Goal: Task Accomplishment & Management: Manage account settings

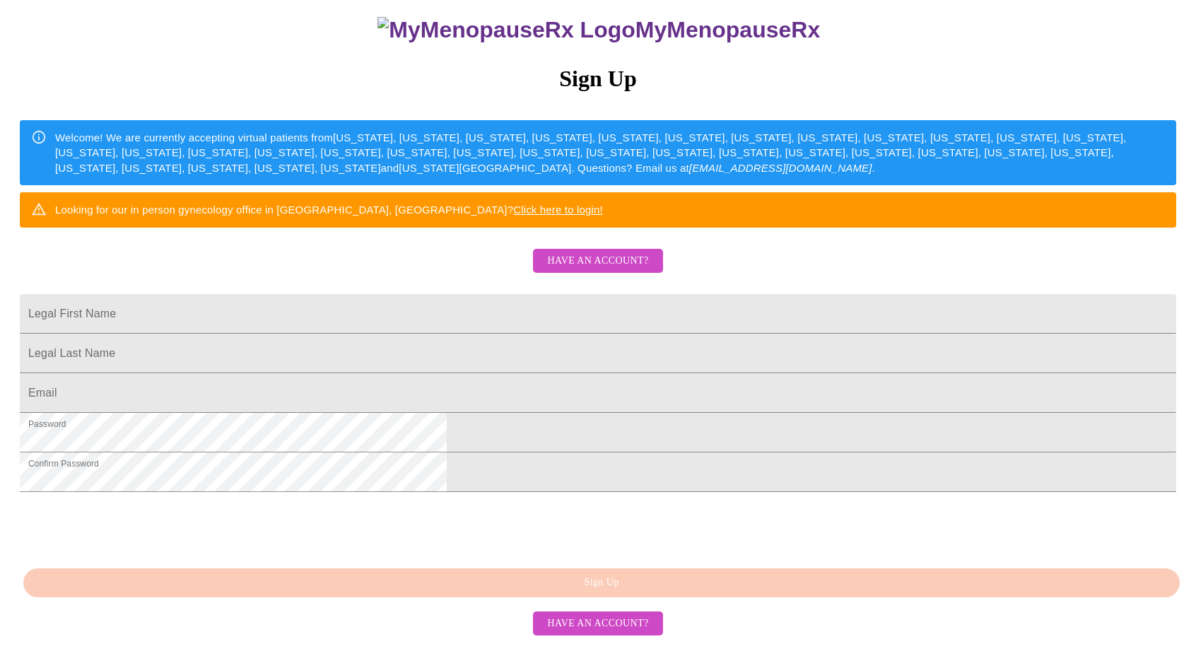
scroll to position [242, 0]
click at [557, 252] on span "Have an account?" at bounding box center [597, 261] width 101 height 18
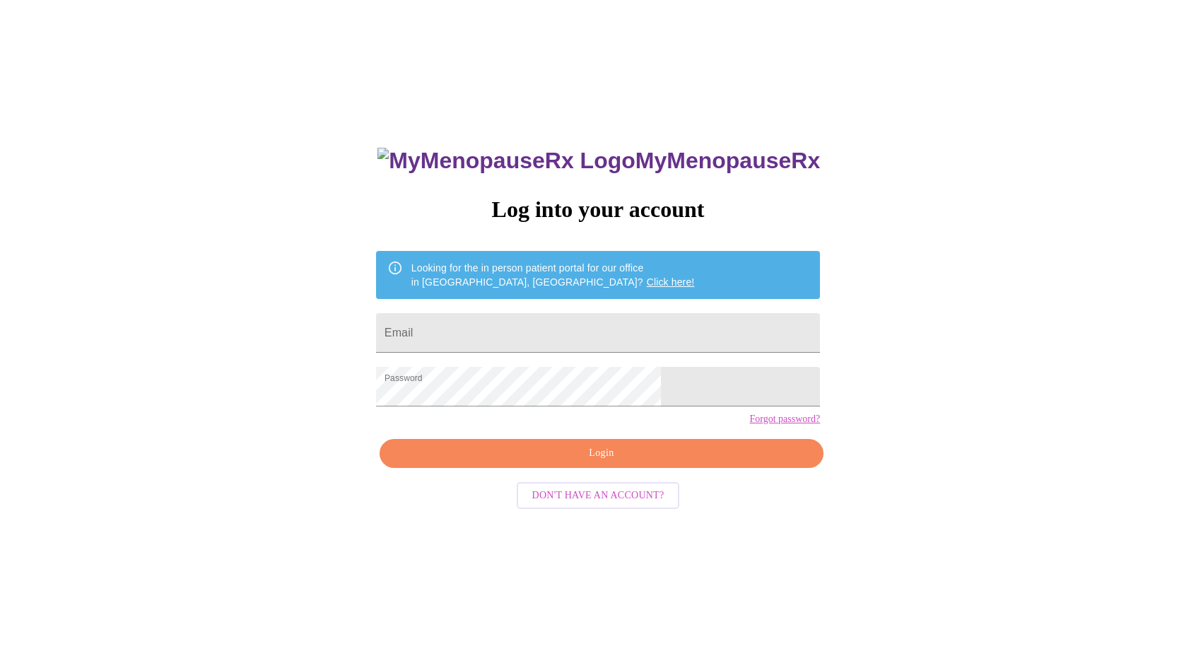
drag, startPoint x: 539, startPoint y: 477, endPoint x: 329, endPoint y: 406, distance: 221.5
click at [329, 406] on div "MyMenopauseRx Log into your account Looking for the in person patient portal fo…" at bounding box center [598, 393] width 1185 height 802
click at [533, 332] on input "Email" at bounding box center [598, 333] width 444 height 40
type input "ebaturner@gmail.com"
click at [574, 462] on span "Login" at bounding box center [601, 454] width 411 height 18
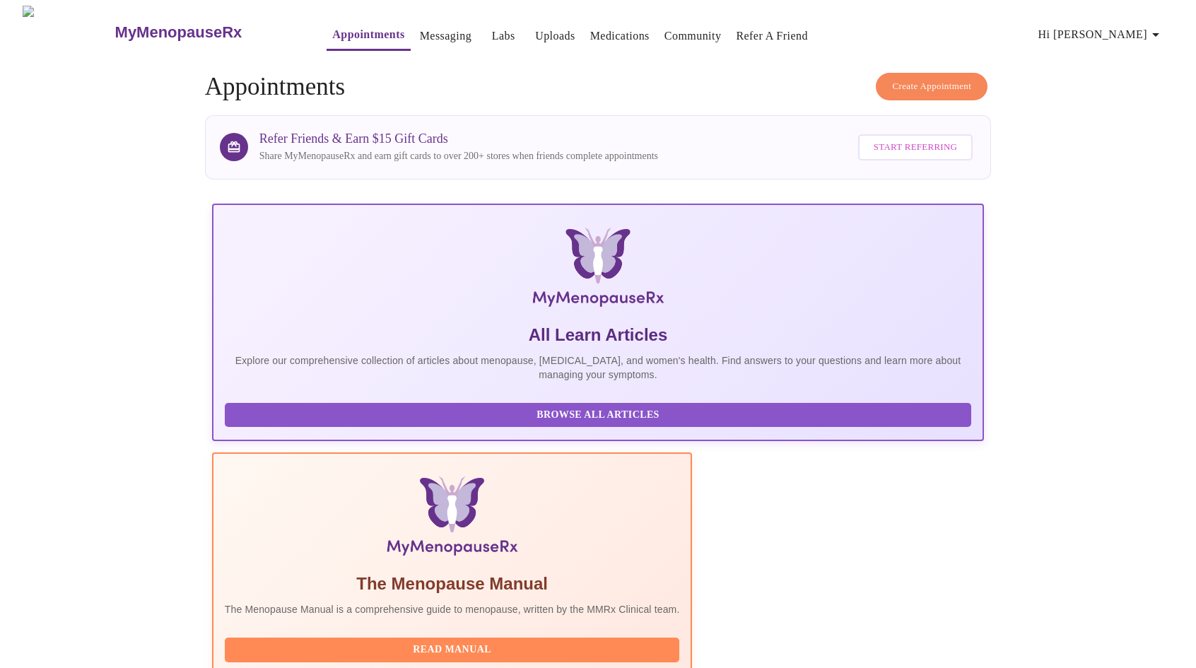
click at [607, 33] on link "Medications" at bounding box center [619, 36] width 59 height 20
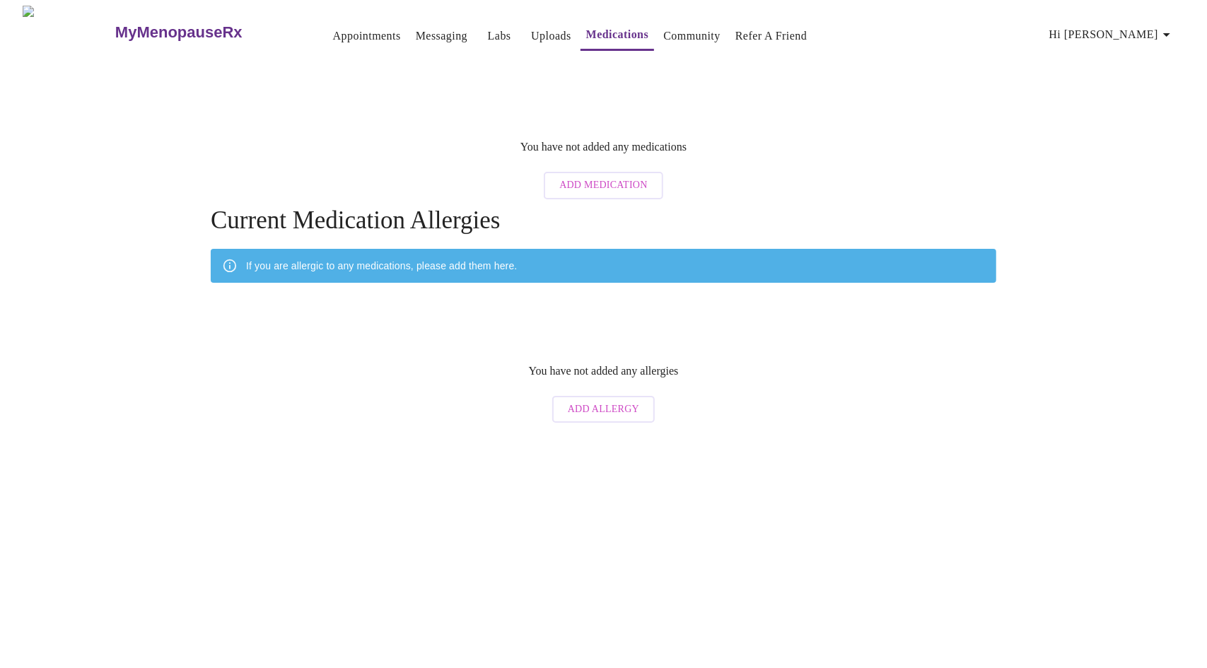
click at [531, 29] on link "Uploads" at bounding box center [551, 36] width 40 height 20
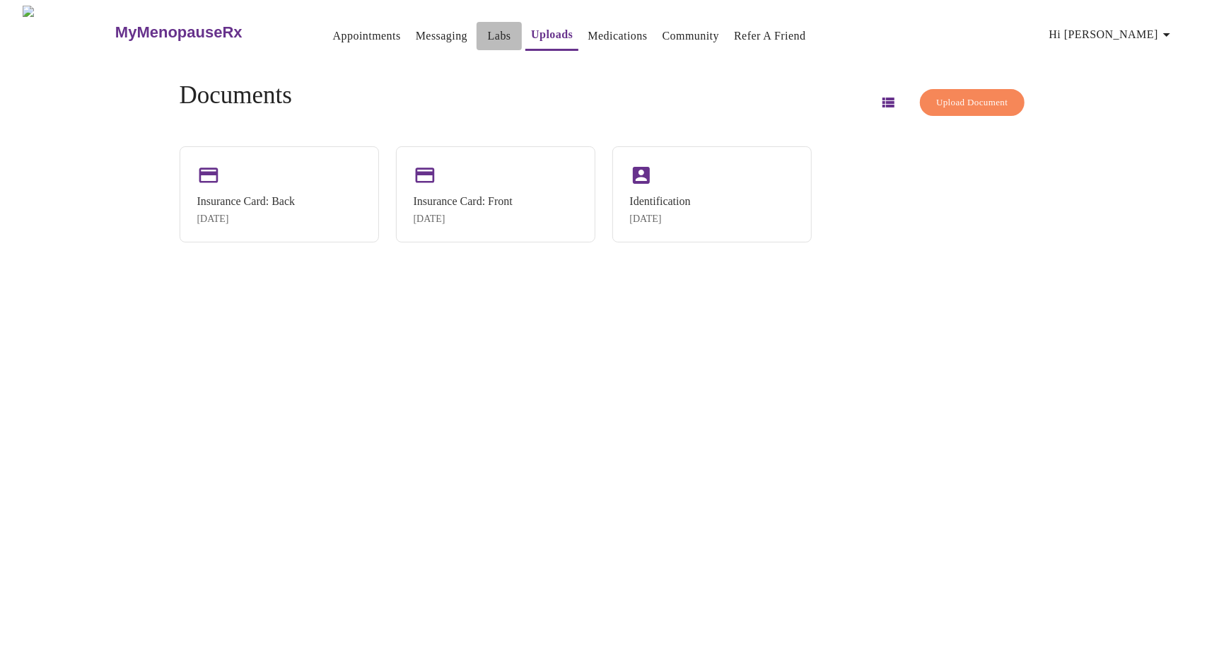
click at [488, 32] on link "Labs" at bounding box center [499, 36] width 23 height 20
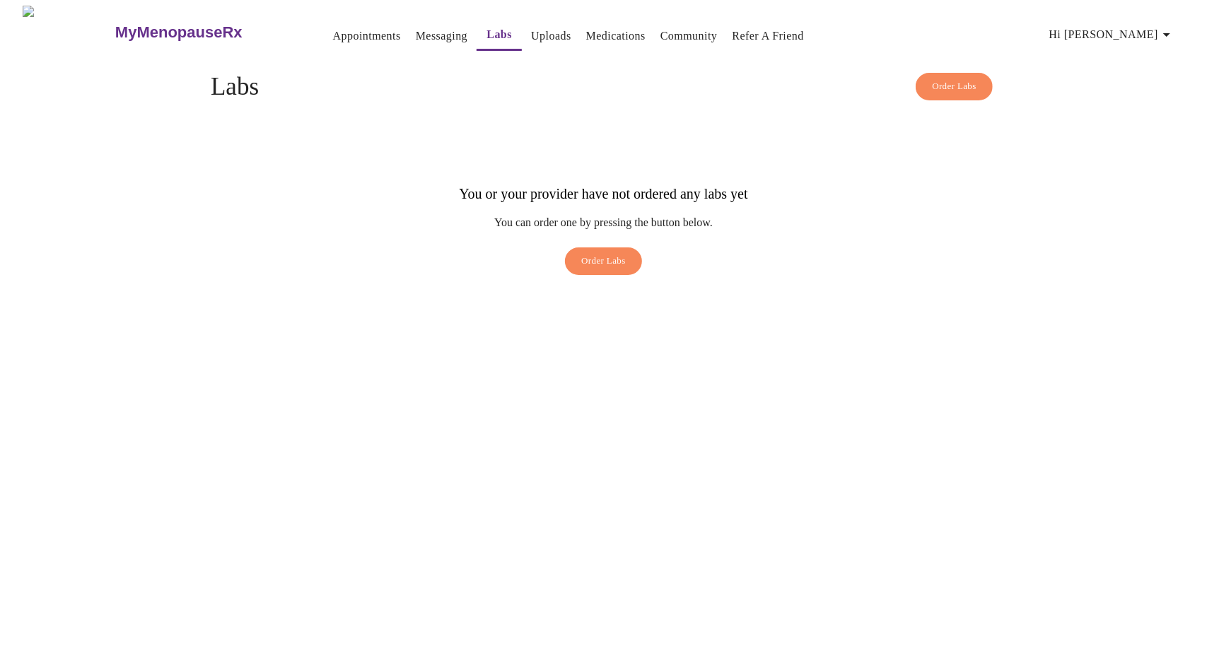
click at [416, 30] on link "Messaging" at bounding box center [442, 36] width 52 height 20
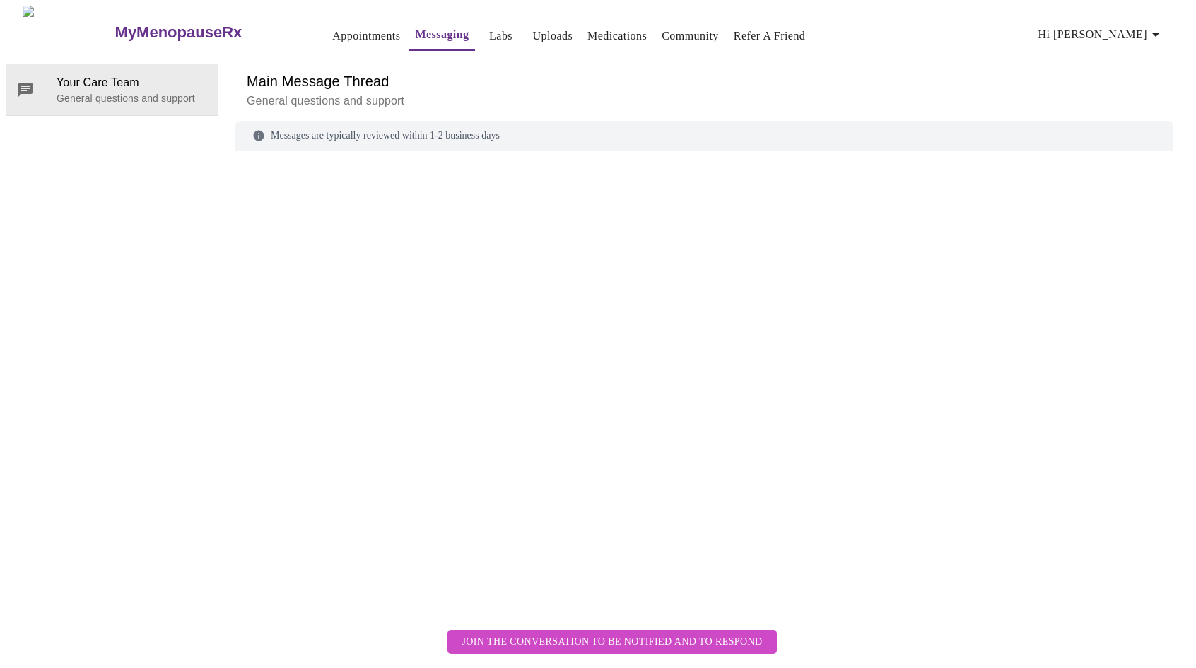
scroll to position [53, 0]
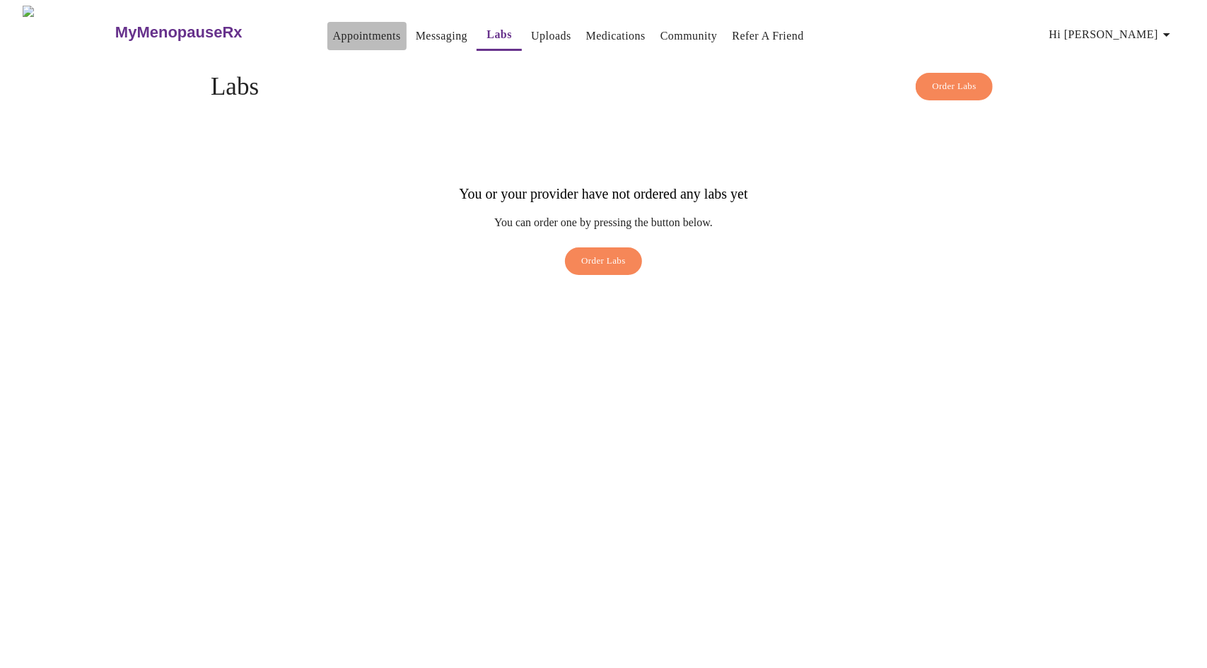
click at [336, 29] on link "Appointments" at bounding box center [367, 36] width 68 height 20
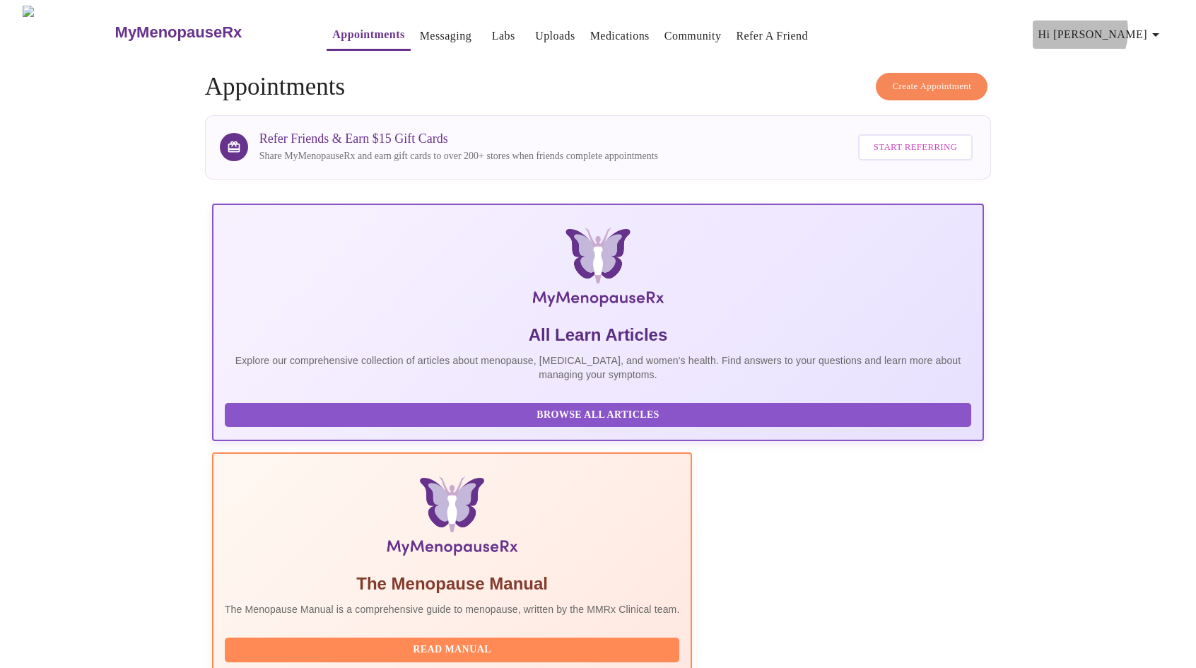
click at [1119, 25] on span "Hi [PERSON_NAME]" at bounding box center [1102, 35] width 126 height 20
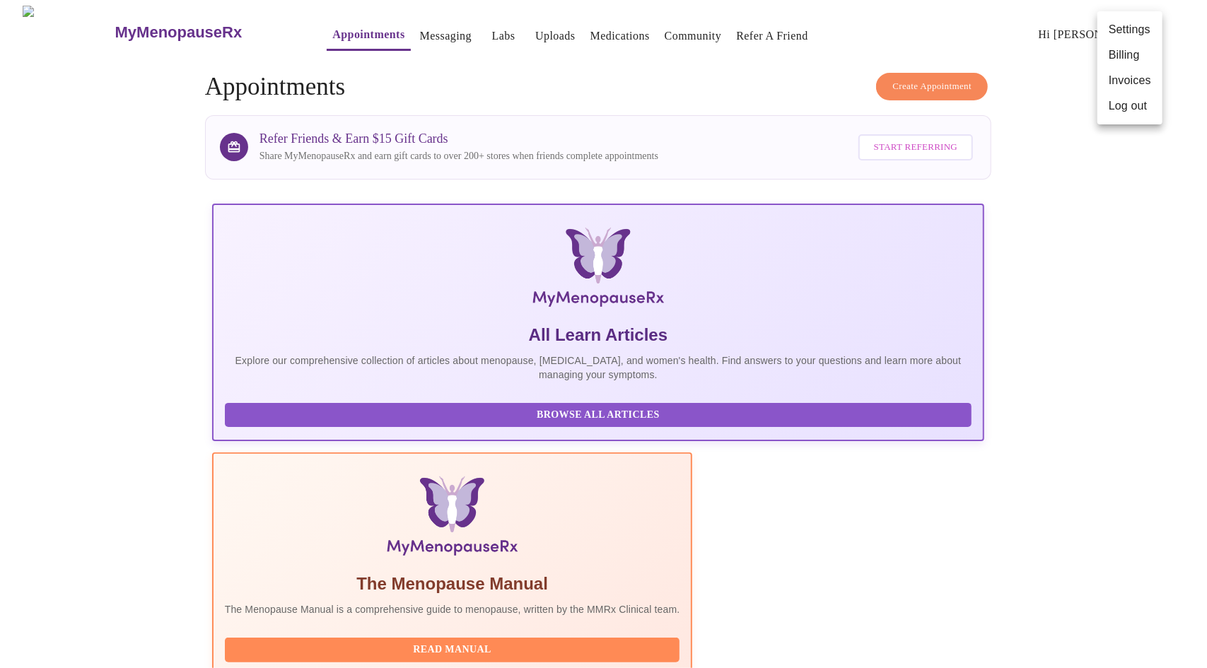
click at [1119, 25] on li "Settings" at bounding box center [1129, 29] width 65 height 25
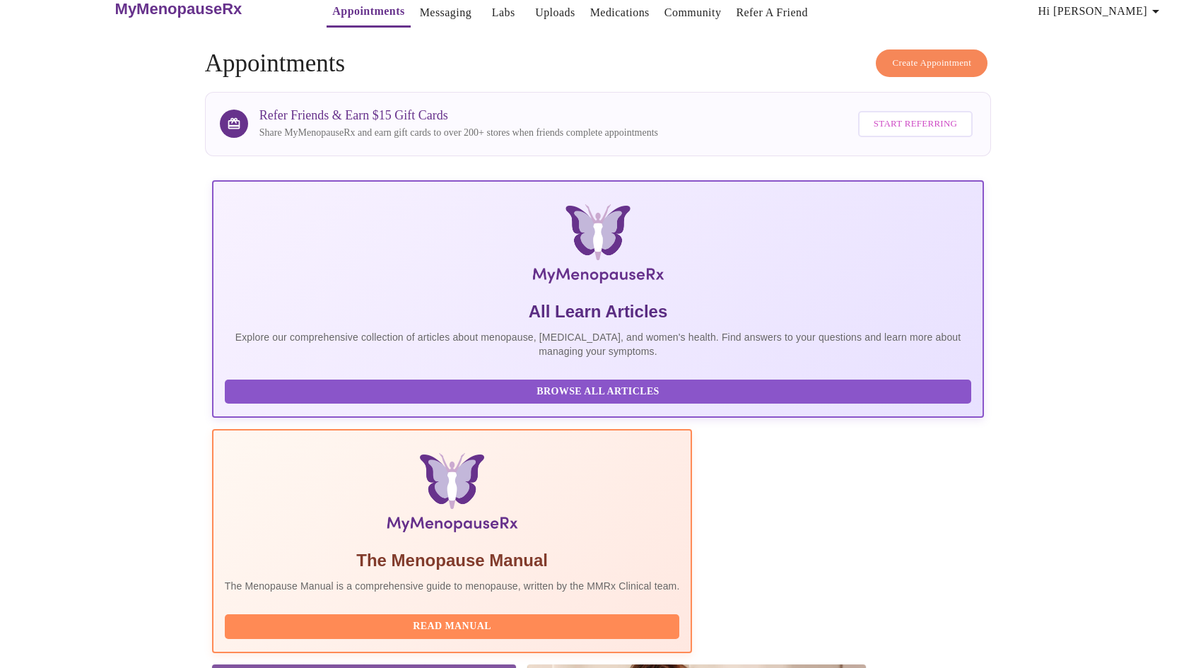
scroll to position [105, 0]
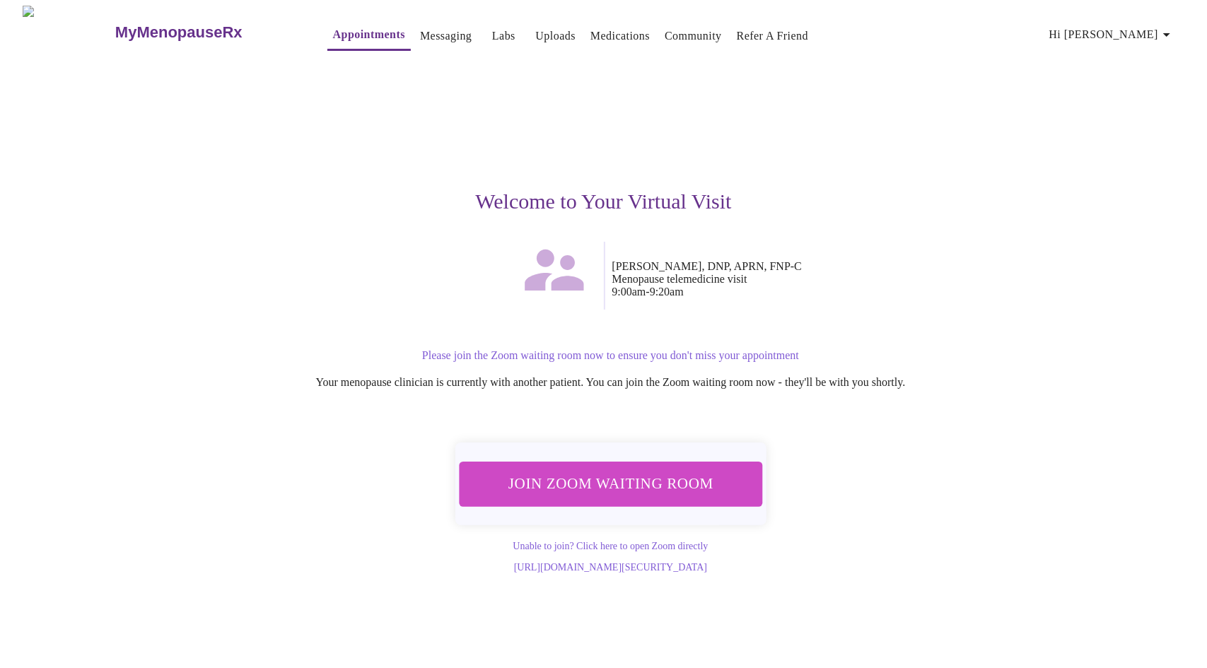
click at [614, 479] on span "Join Zoom Waiting Room" at bounding box center [610, 484] width 266 height 26
click at [341, 35] on link "Appointments" at bounding box center [369, 35] width 72 height 20
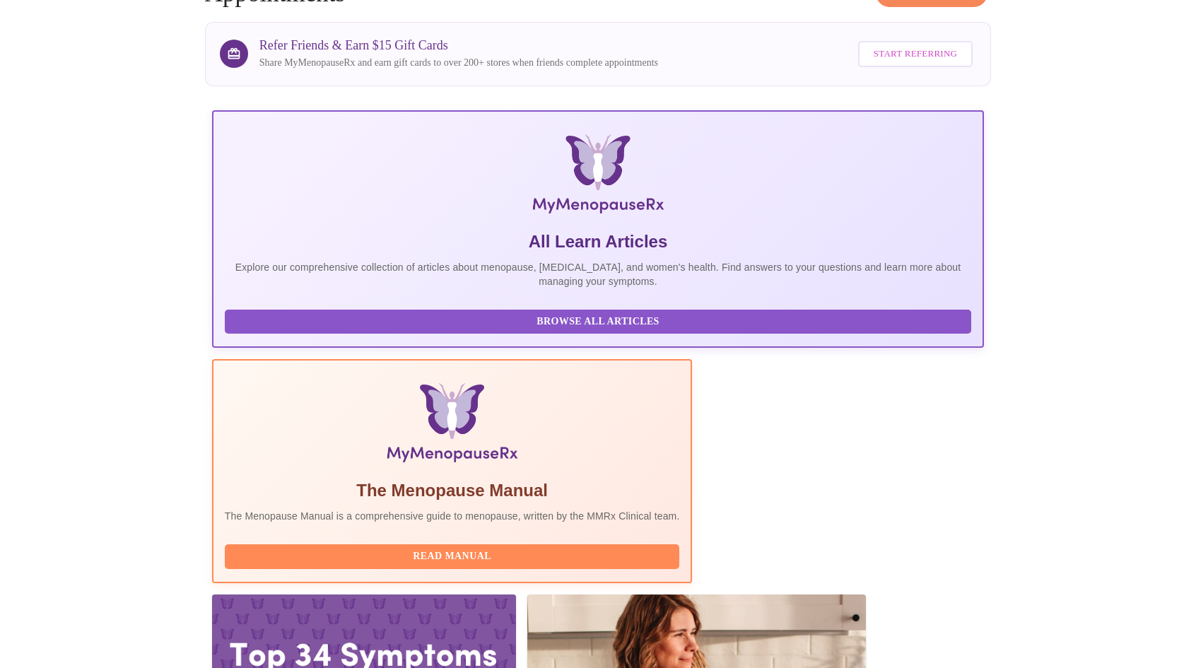
scroll to position [105, 0]
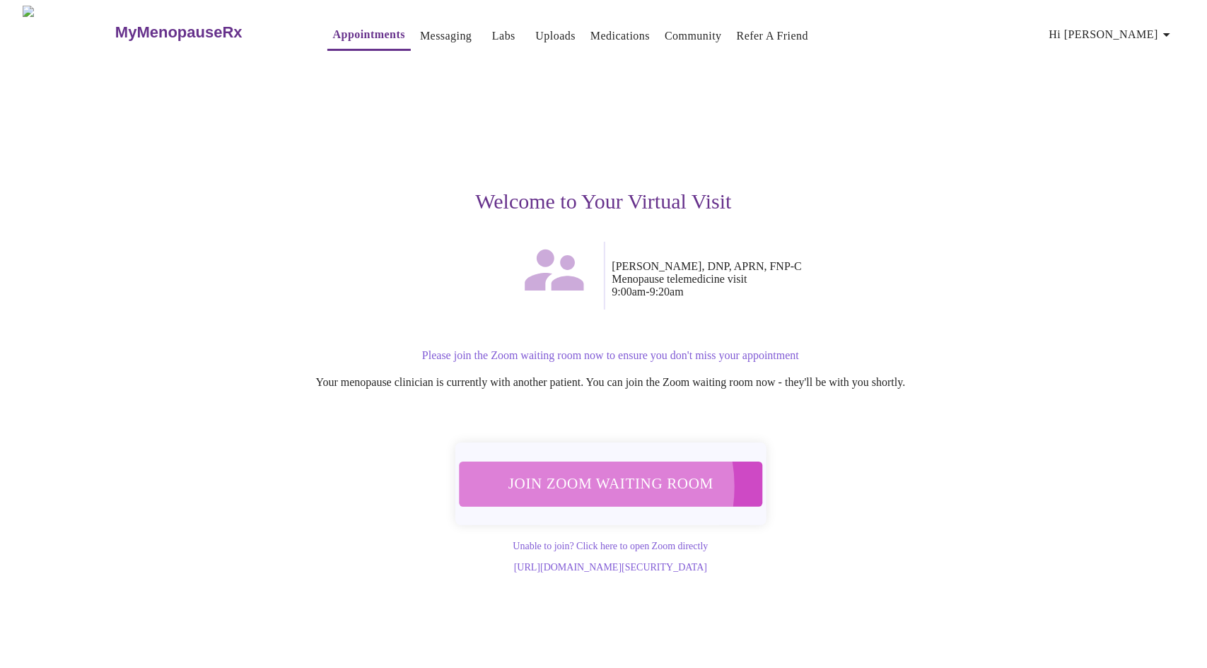
click at [586, 479] on span "Join Zoom Waiting Room" at bounding box center [610, 484] width 266 height 26
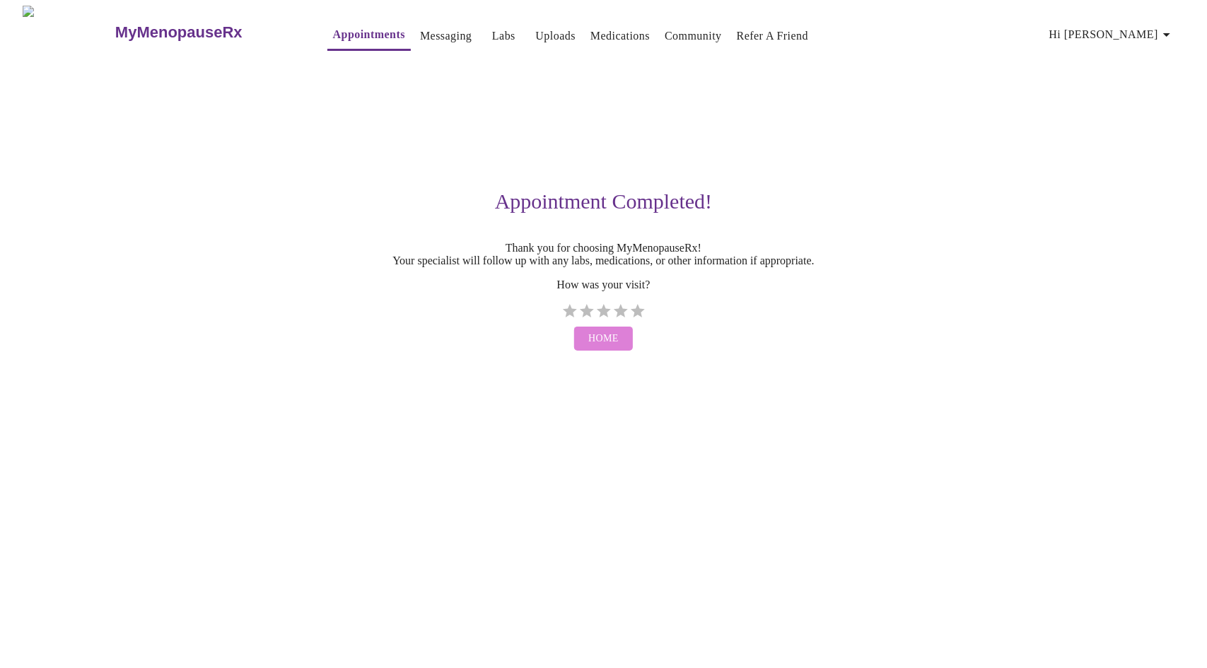
click at [609, 348] on span "Home" at bounding box center [603, 339] width 30 height 18
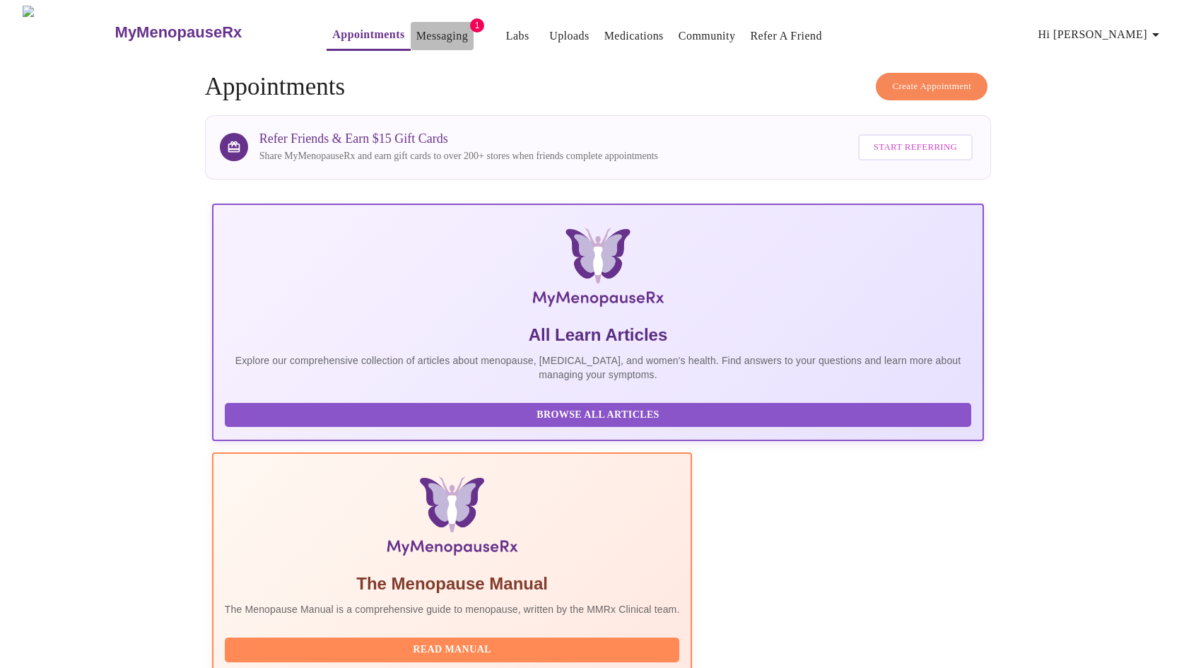
click at [416, 32] on link "Messaging" at bounding box center [442, 36] width 52 height 20
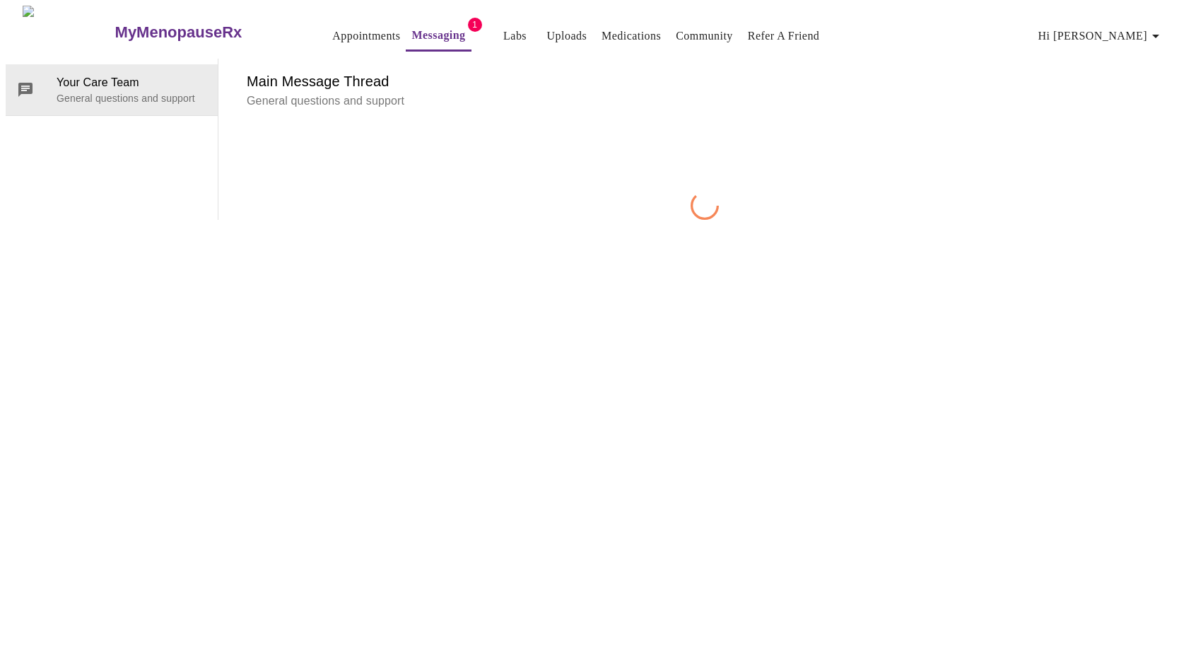
scroll to position [53, 0]
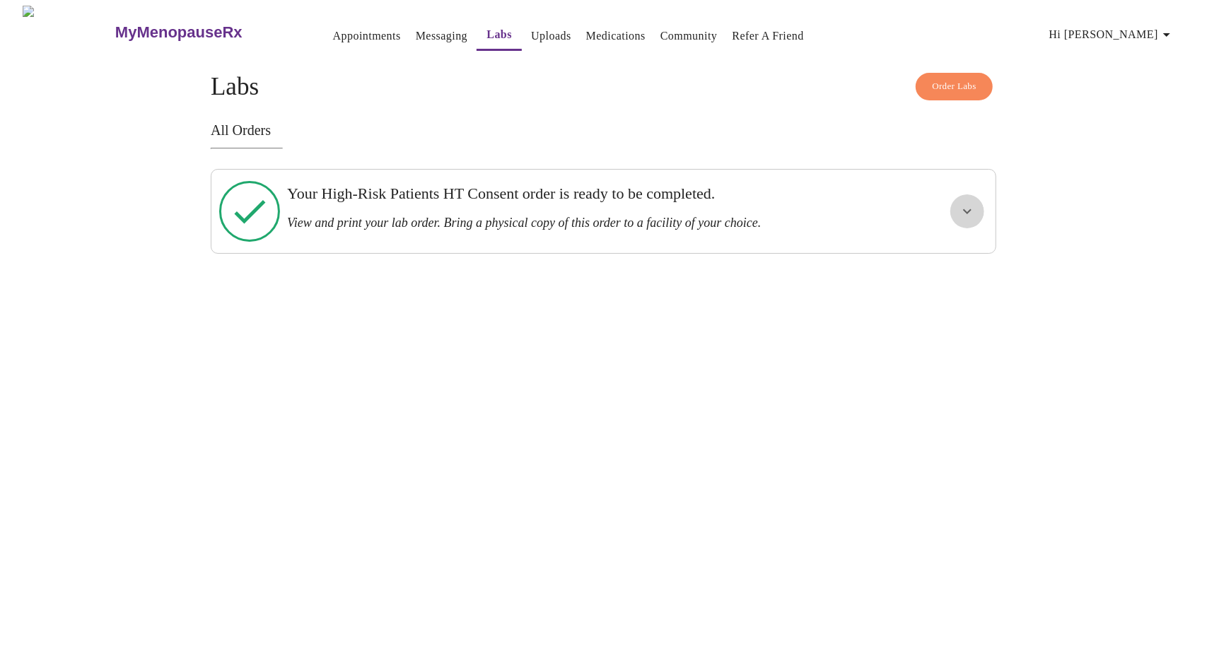
click at [971, 206] on icon "show more" at bounding box center [967, 211] width 17 height 17
click at [915, 254] on span "View Order" at bounding box center [933, 263] width 64 height 18
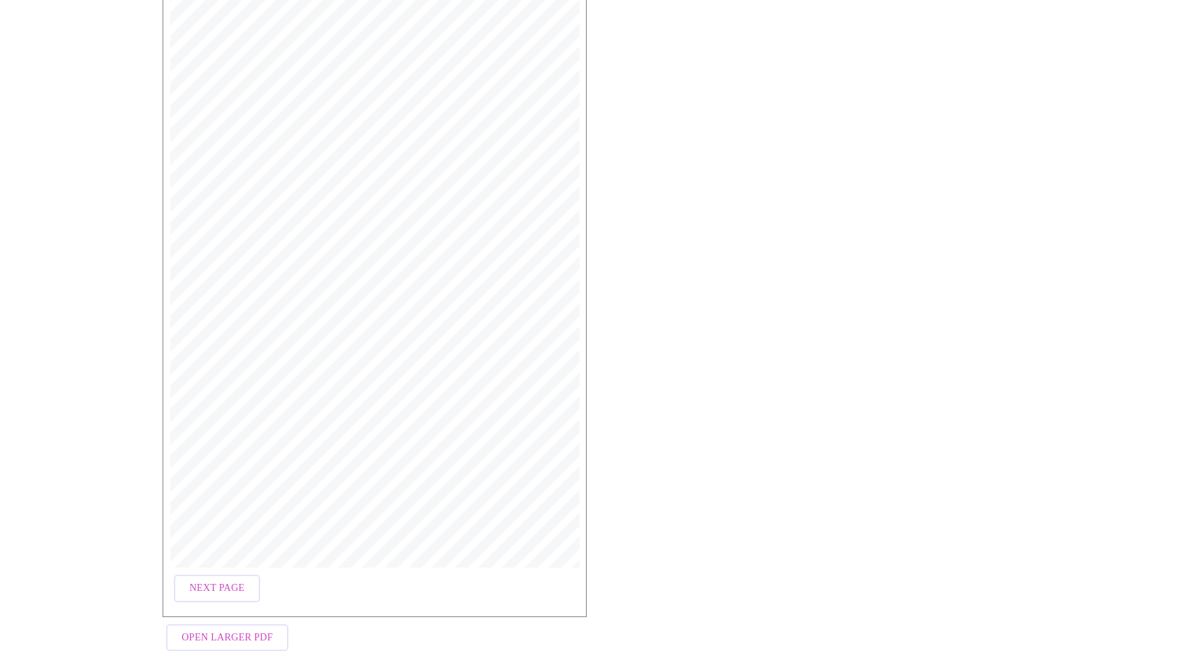
scroll to position [247, 0]
click at [233, 617] on span "Open Larger PDF" at bounding box center [227, 626] width 91 height 18
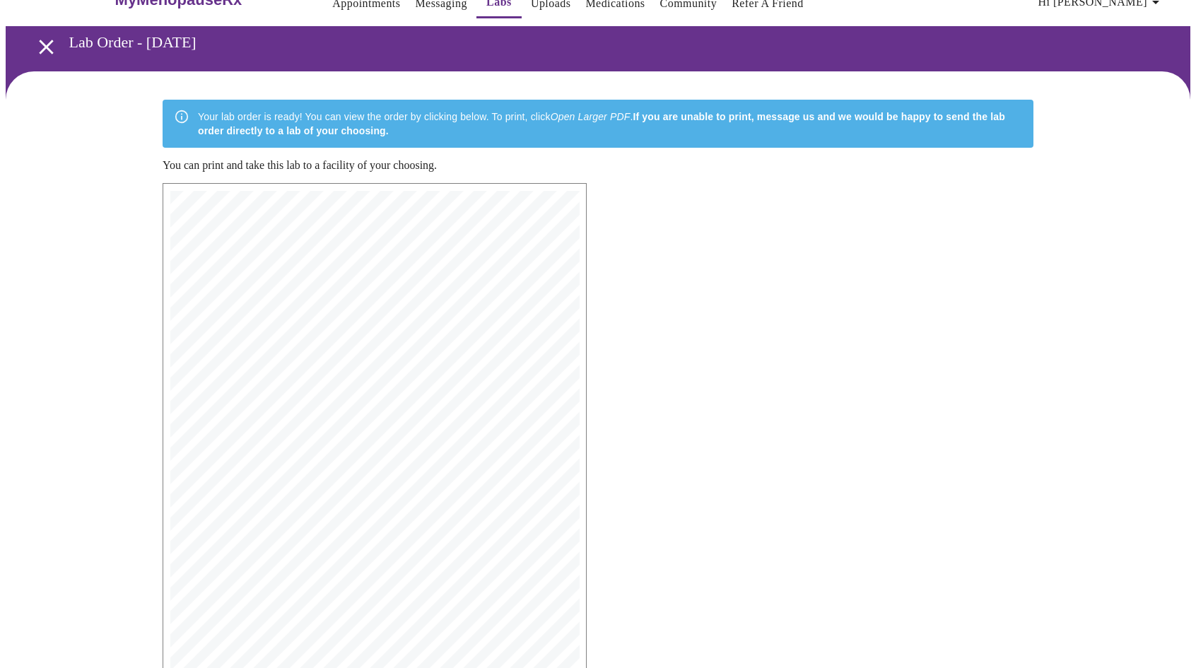
scroll to position [0, 0]
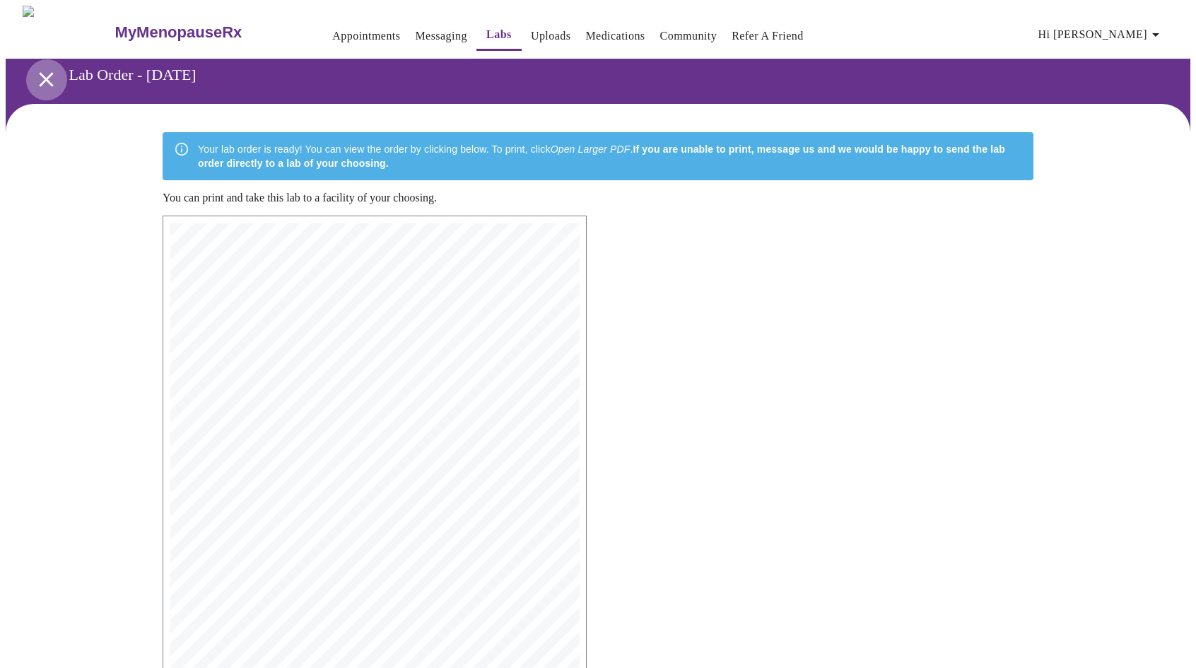
click at [39, 76] on icon "open drawer" at bounding box center [46, 79] width 14 height 14
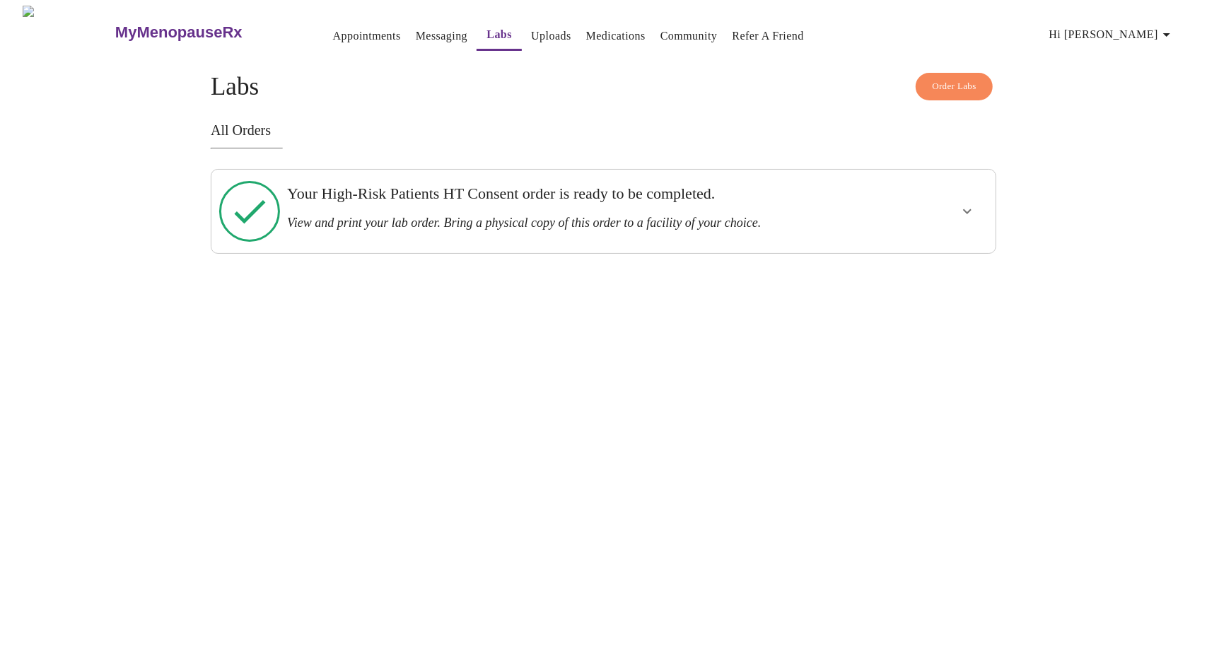
click at [973, 204] on icon "show more" at bounding box center [967, 211] width 17 height 17
click at [952, 254] on span "View Order" at bounding box center [933, 263] width 64 height 18
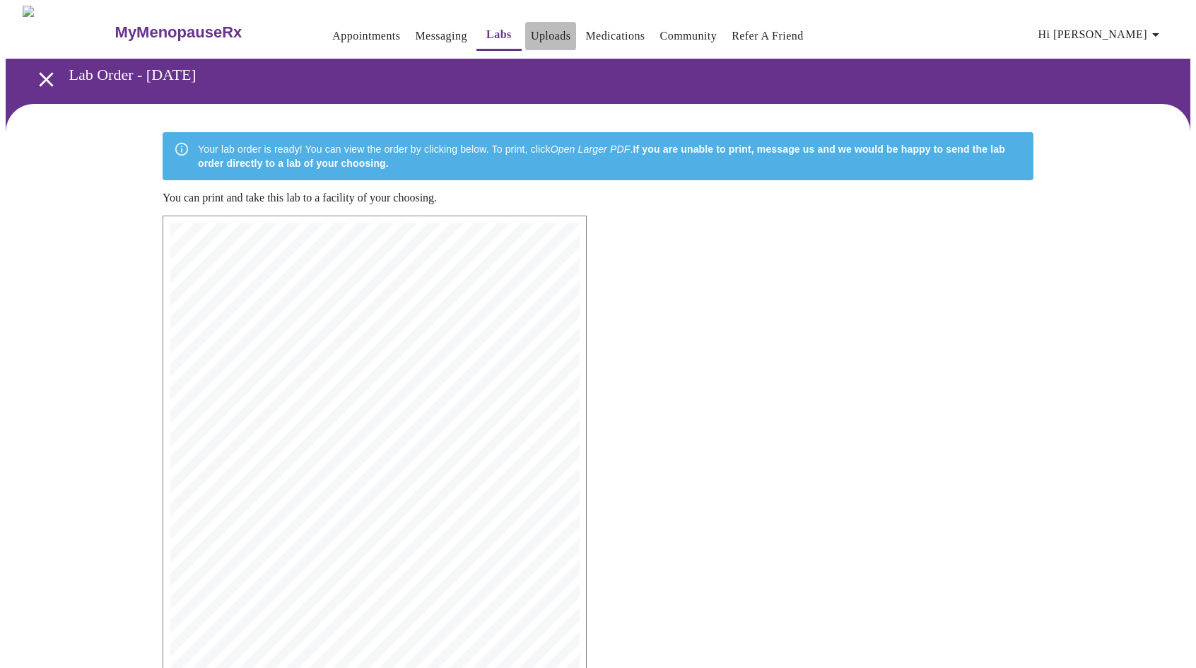
click at [531, 33] on link "Uploads" at bounding box center [551, 36] width 40 height 20
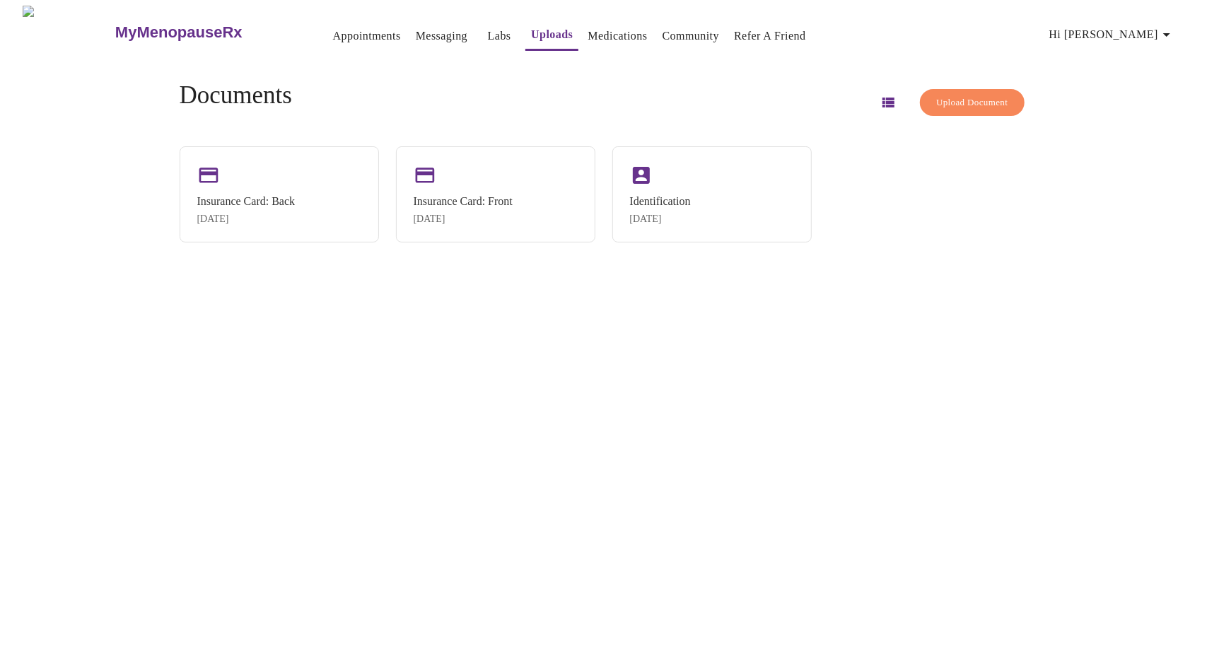
click at [416, 28] on link "Messaging" at bounding box center [442, 36] width 52 height 20
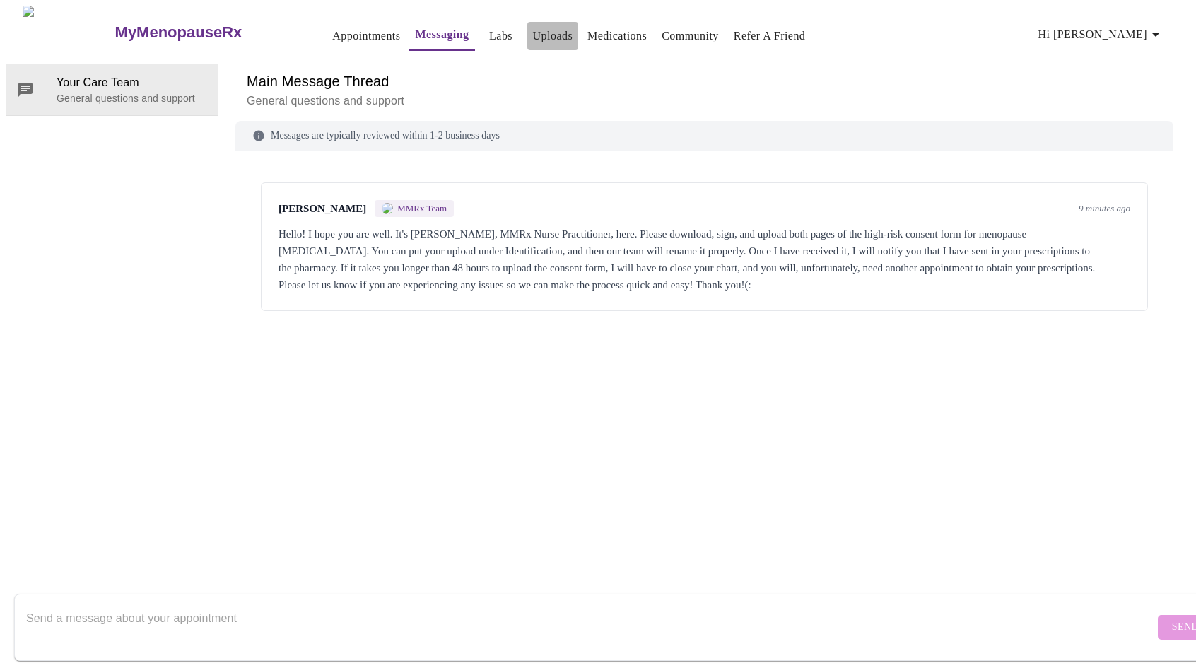
click at [533, 34] on link "Uploads" at bounding box center [553, 36] width 40 height 20
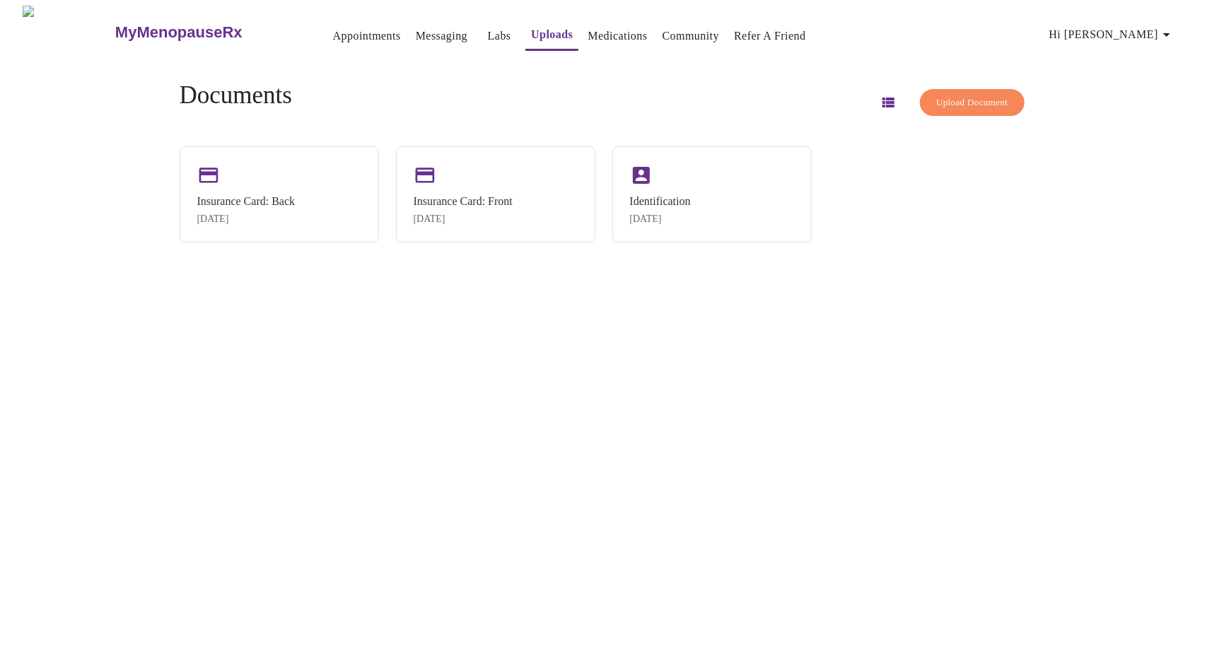
click at [961, 95] on span "Upload Document" at bounding box center [971, 103] width 71 height 16
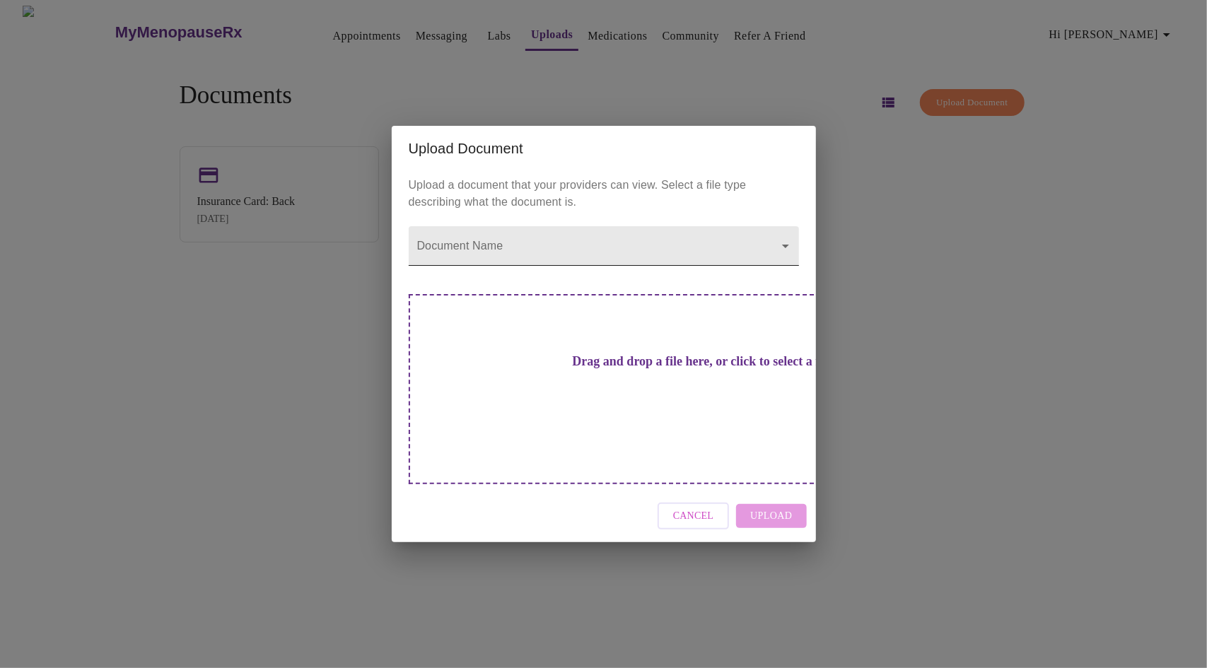
click at [672, 269] on body "MyMenopauseRx Appointments Messaging Labs Uploads Medications Community Refer a…" at bounding box center [603, 340] width 1195 height 668
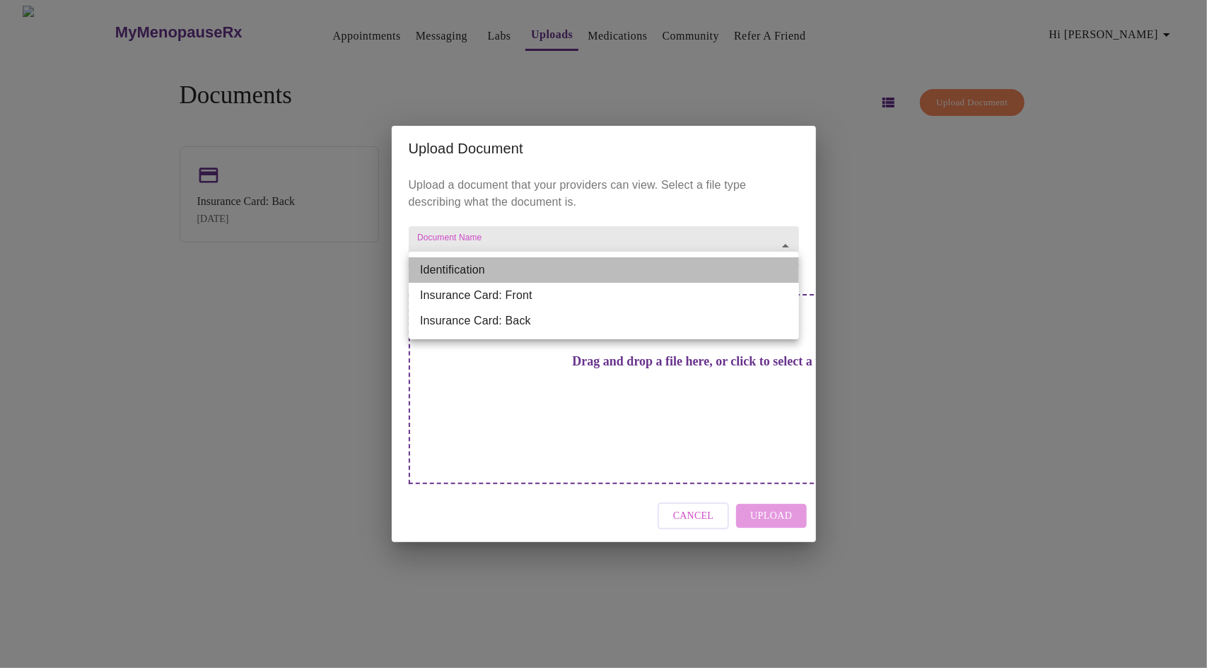
click at [496, 269] on li "Identification" at bounding box center [604, 269] width 390 height 25
type input "Identification"
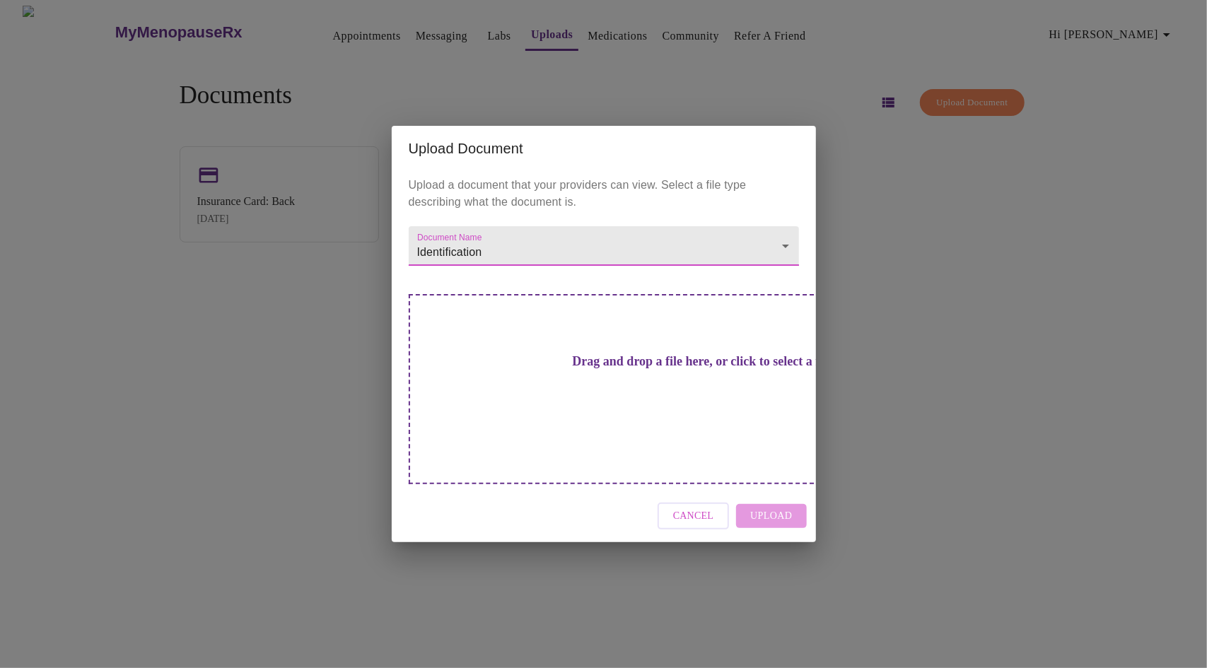
click at [765, 496] on div "Cancel Upload" at bounding box center [604, 516] width 424 height 53
click at [602, 369] on h3 "Drag and drop a file here, or click to select a file" at bounding box center [703, 361] width 390 height 15
click at [606, 369] on h3 "Drag and drop a file here, or click to select a file" at bounding box center [703, 361] width 390 height 15
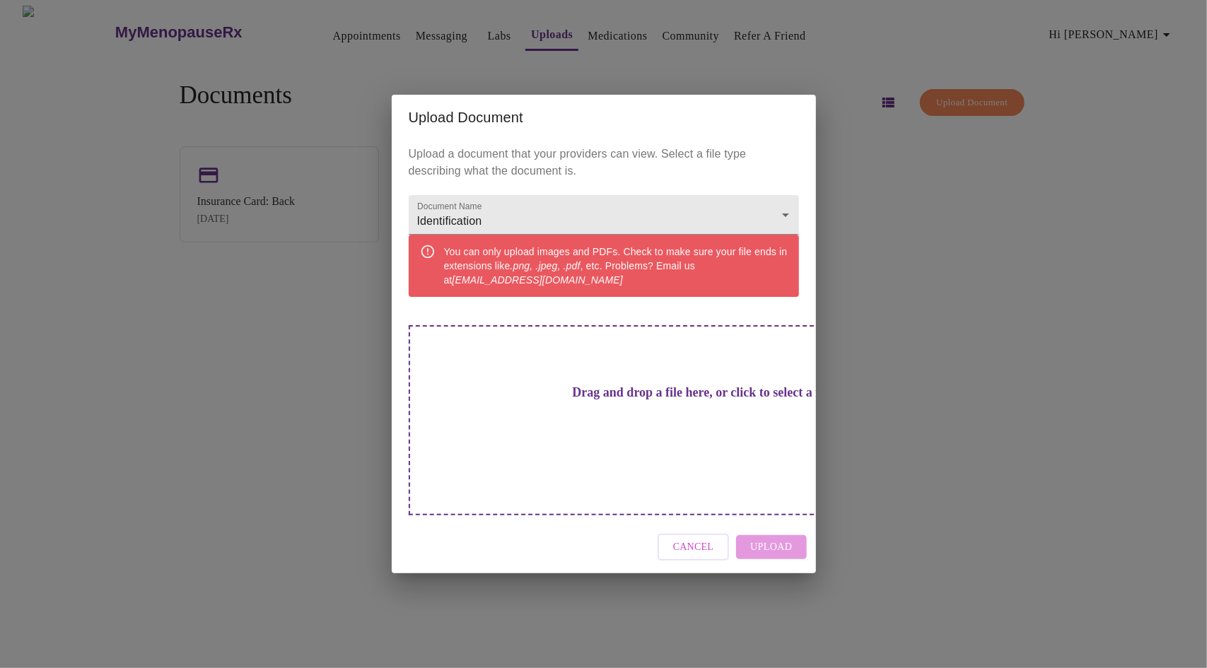
click at [719, 537] on button "Cancel" at bounding box center [693, 548] width 72 height 28
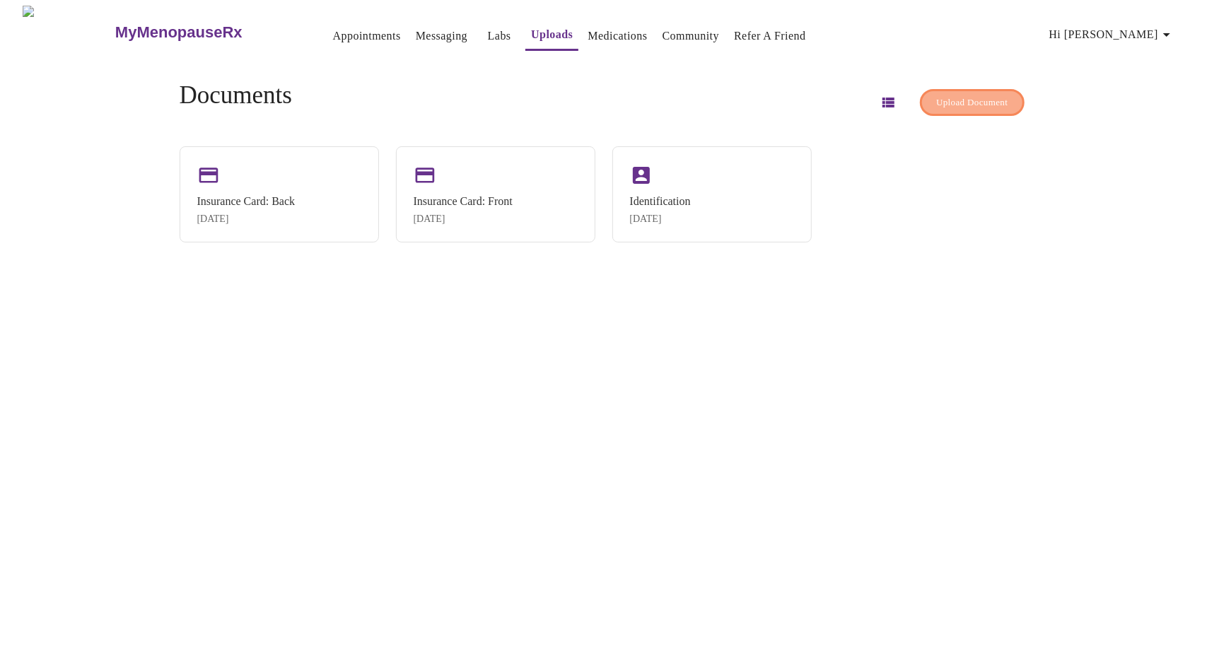
click at [951, 102] on span "Upload Document" at bounding box center [971, 103] width 71 height 16
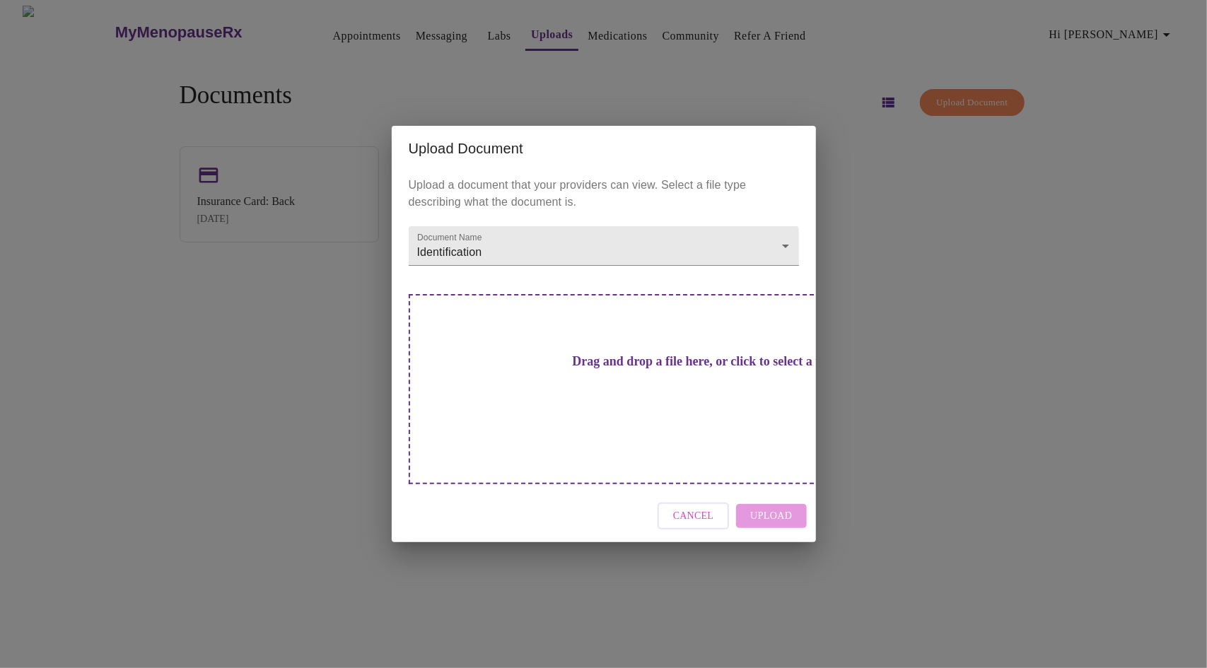
click at [598, 369] on h3 "Drag and drop a file here, or click to select a file" at bounding box center [703, 361] width 390 height 15
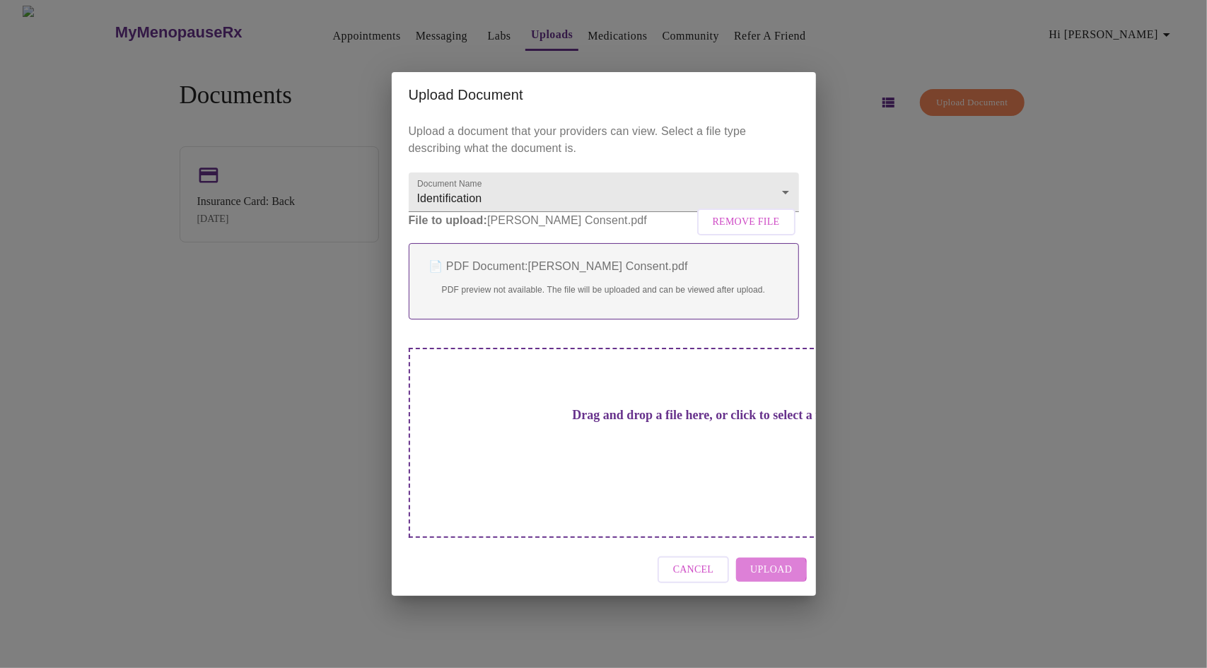
click at [764, 561] on span "Upload" at bounding box center [771, 570] width 42 height 18
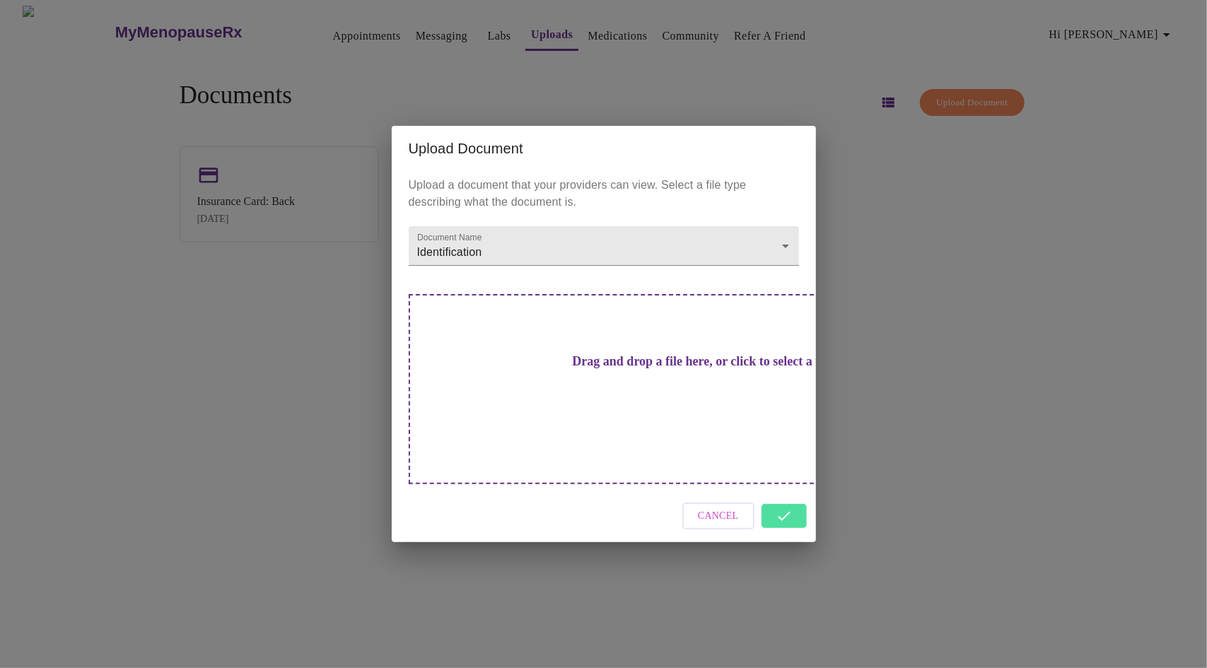
click at [790, 490] on div "Cancel" at bounding box center [604, 516] width 424 height 53
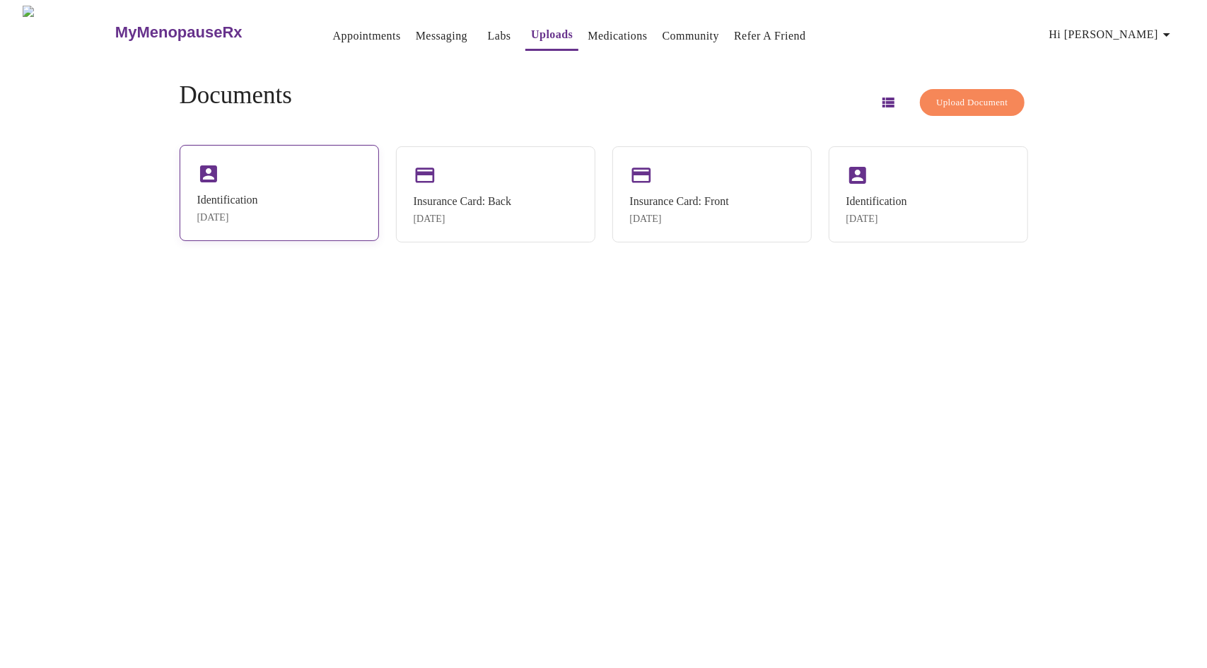
click at [267, 188] on div "Identification Sep 24, 2025" at bounding box center [279, 193] width 199 height 96
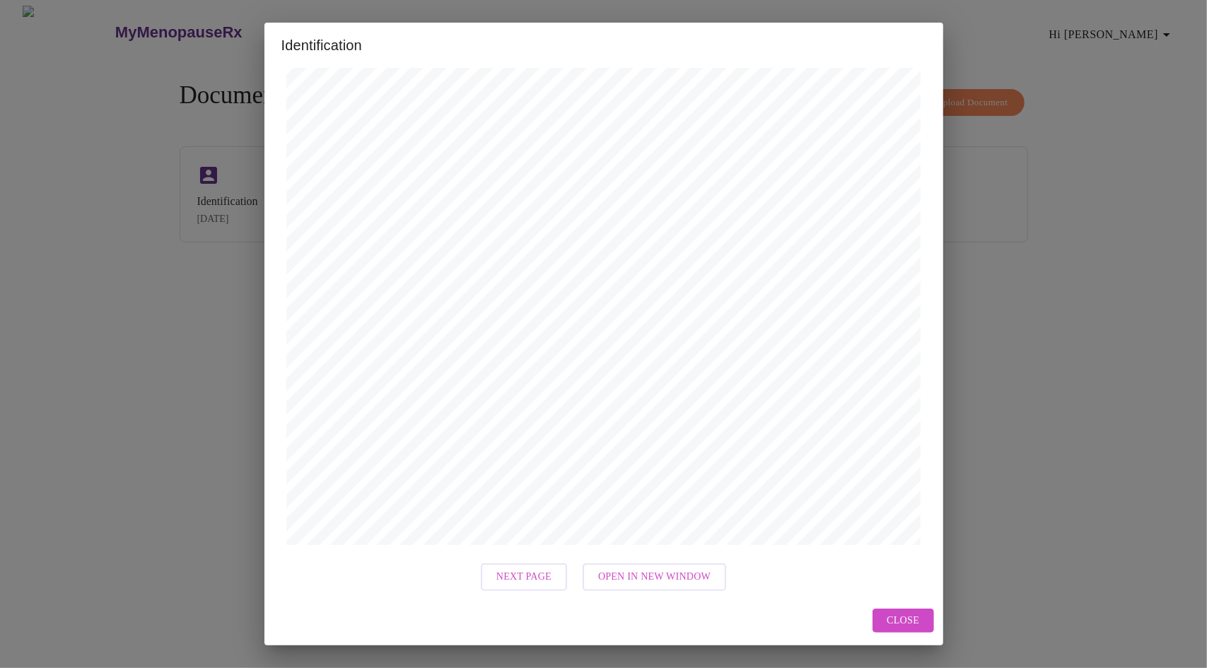
scroll to position [356, 0]
click at [505, 574] on span "Next Page" at bounding box center [523, 570] width 55 height 18
drag, startPoint x: 908, startPoint y: 624, endPoint x: 910, endPoint y: 602, distance: 22.7
click at [908, 623] on span "Close" at bounding box center [903, 621] width 33 height 18
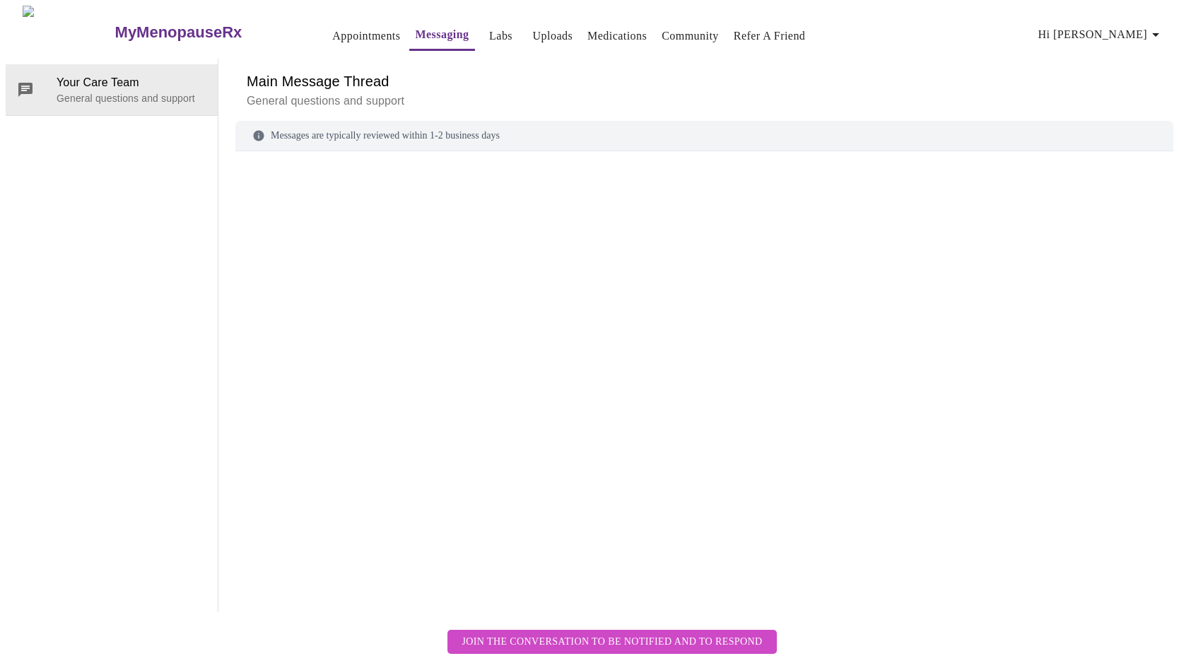
scroll to position [53, 0]
